Goal: Information Seeking & Learning: Learn about a topic

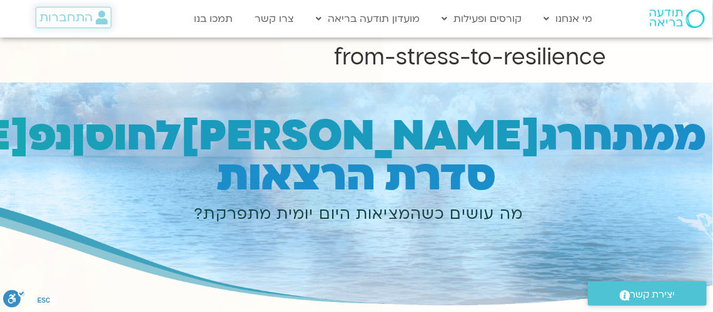
click at [60, 15] on span "התחברות" at bounding box center [65, 18] width 53 height 14
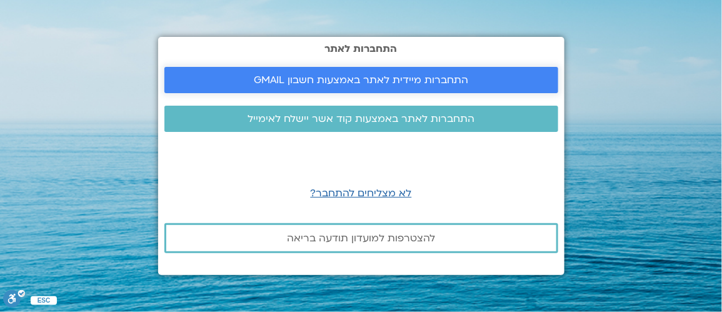
click at [350, 81] on span "התחברות מיידית לאתר באמצעות חשבון GMAIL" at bounding box center [361, 79] width 215 height 11
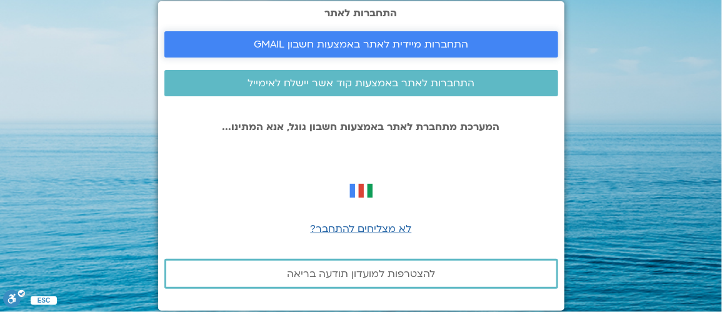
click at [428, 41] on span "התחברות מיידית לאתר באמצעות חשבון GMAIL" at bounding box center [361, 44] width 215 height 11
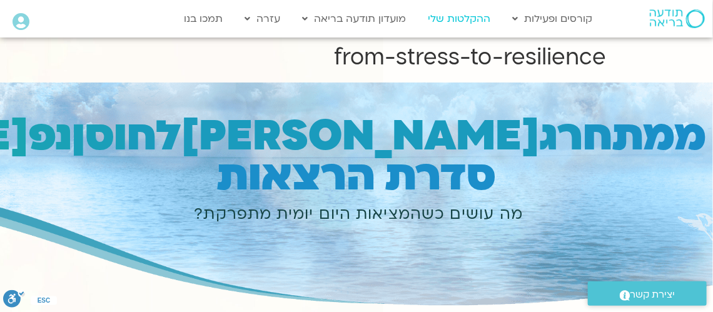
click at [457, 15] on link "ההקלטות שלי" at bounding box center [459, 19] width 75 height 24
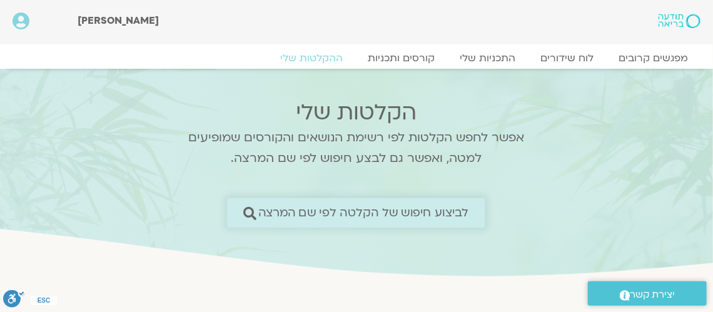
click at [252, 210] on icon at bounding box center [250, 212] width 13 height 13
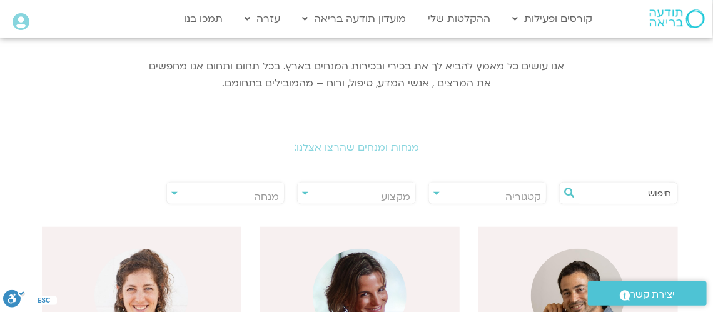
scroll to position [188, 0]
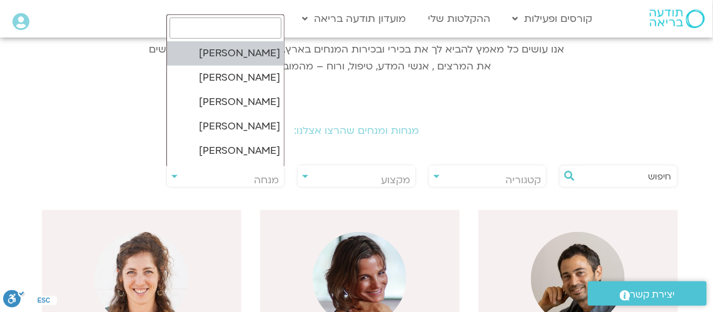
click at [173, 173] on span "מנחה" at bounding box center [226, 180] width 118 height 29
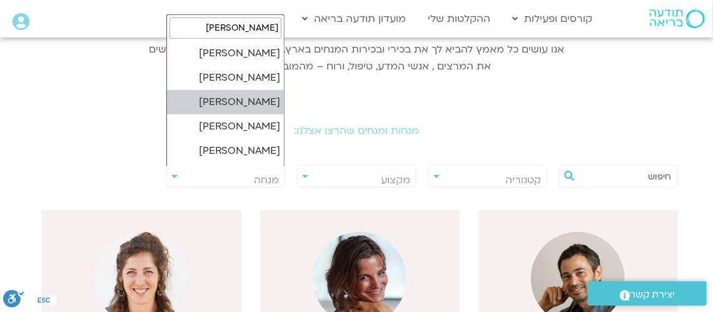
type input "תומר"
select select "****"
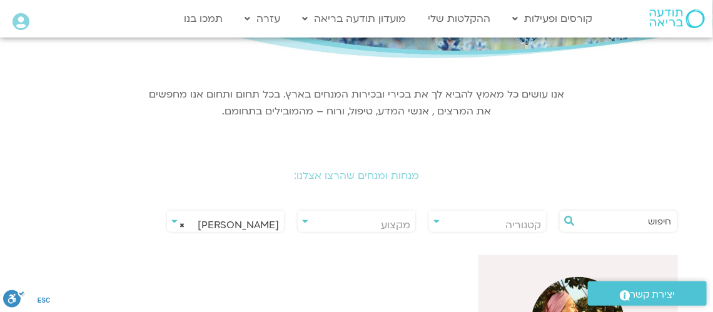
scroll to position [125, 0]
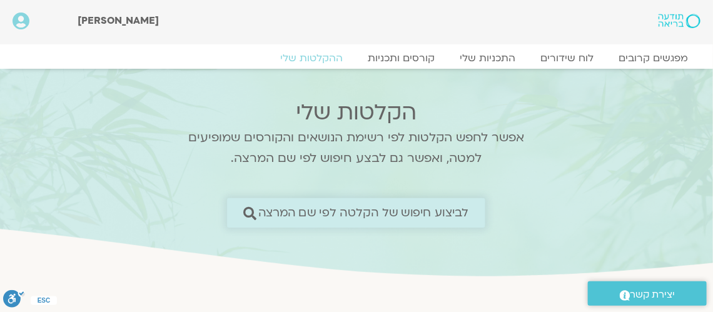
scroll to position [188, 0]
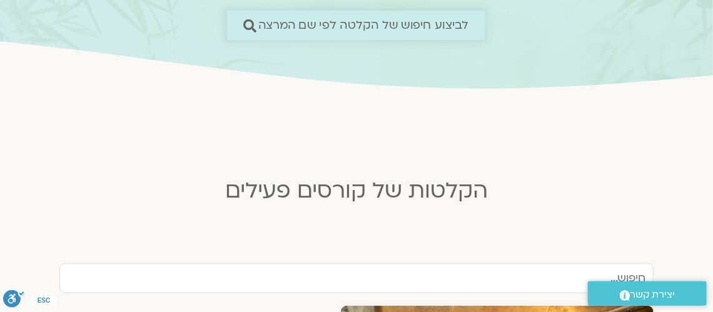
click at [265, 19] on span "לביצוע חיפוש של הקלטה לפי שם המרצה" at bounding box center [363, 25] width 211 height 13
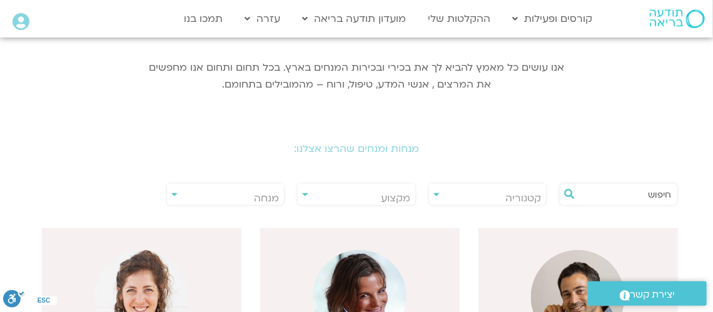
scroll to position [188, 0]
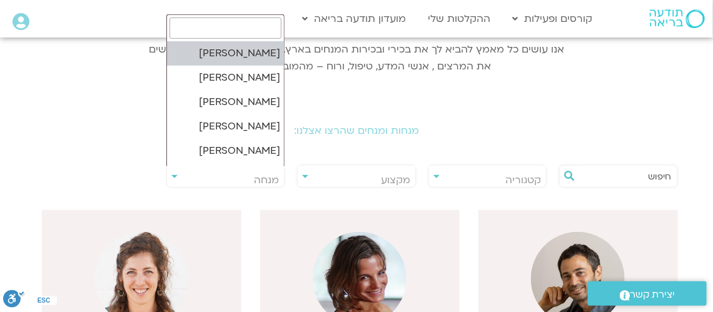
click at [204, 174] on span "מנחה" at bounding box center [226, 180] width 118 height 29
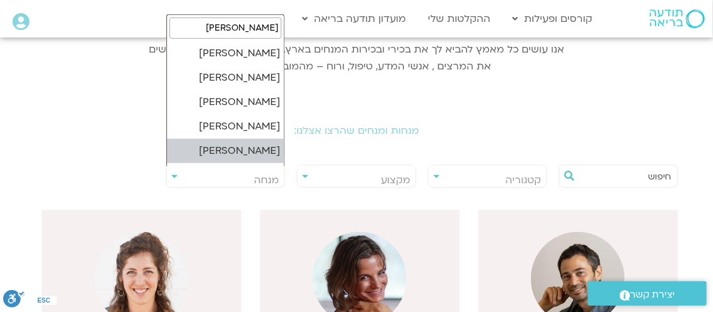
type input "תומר"
select select "****"
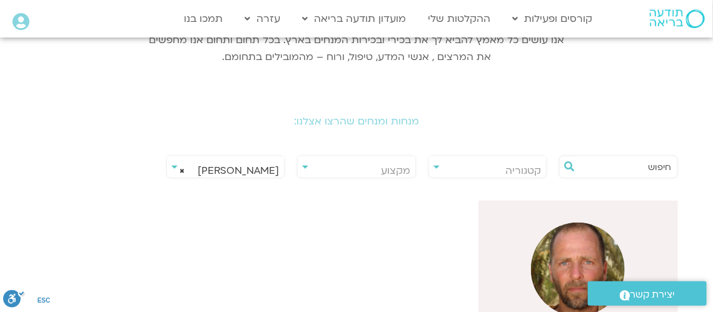
scroll to position [250, 0]
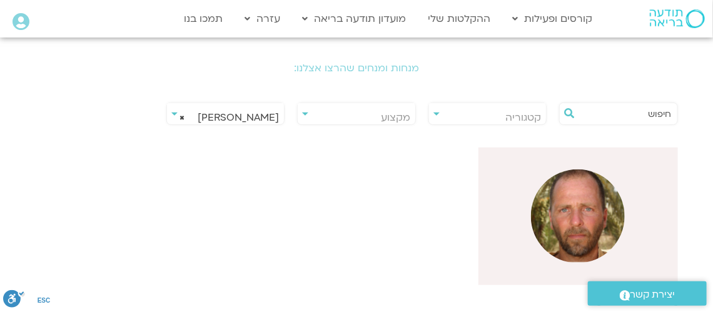
click at [567, 222] on img at bounding box center [578, 217] width 94 height 94
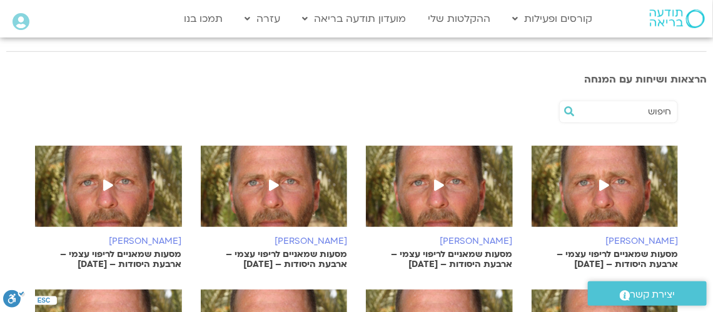
scroll to position [312, 0]
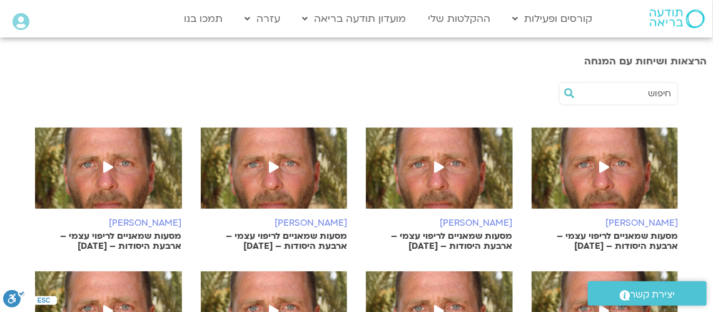
click at [272, 161] on icon at bounding box center [274, 166] width 10 height 11
